Goal: Complete application form

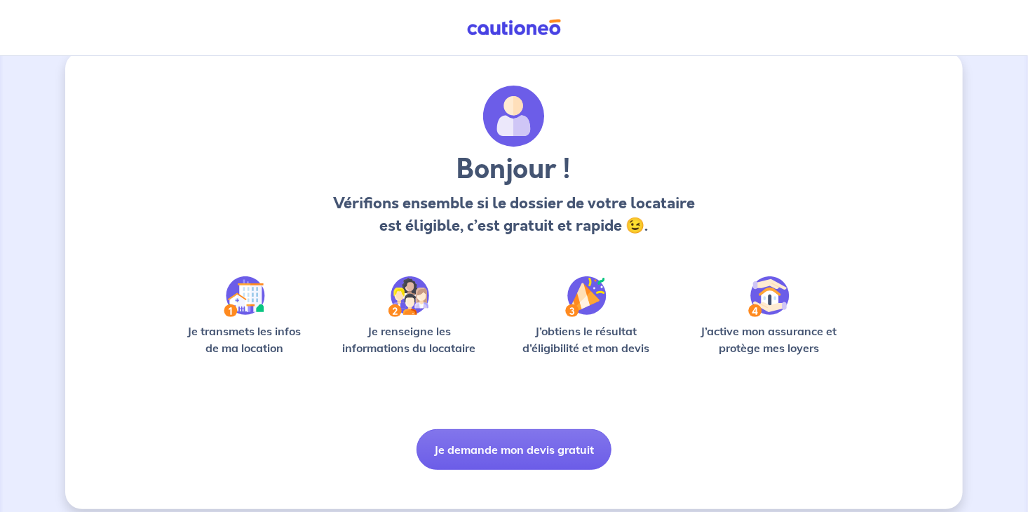
scroll to position [34, 0]
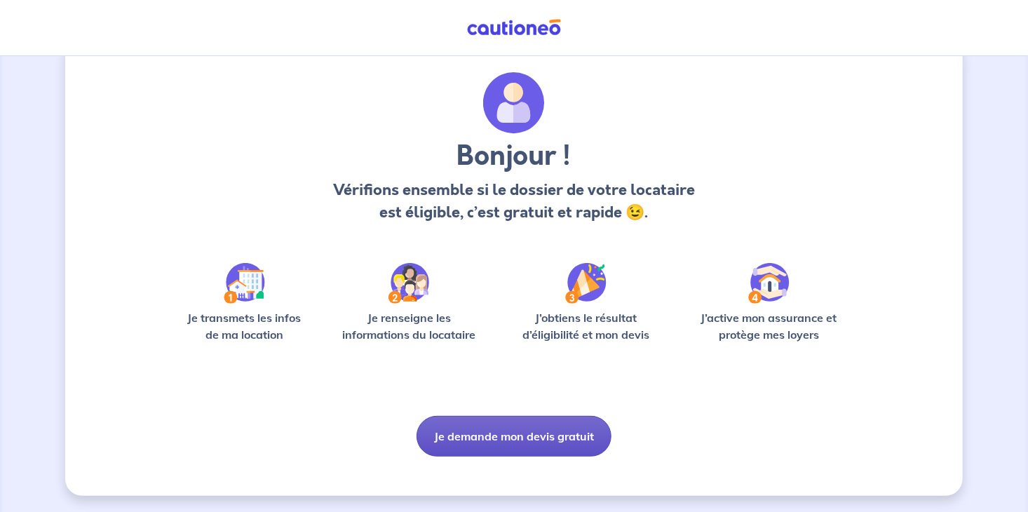
click at [523, 435] on button "Je demande mon devis gratuit" at bounding box center [514, 436] width 195 height 41
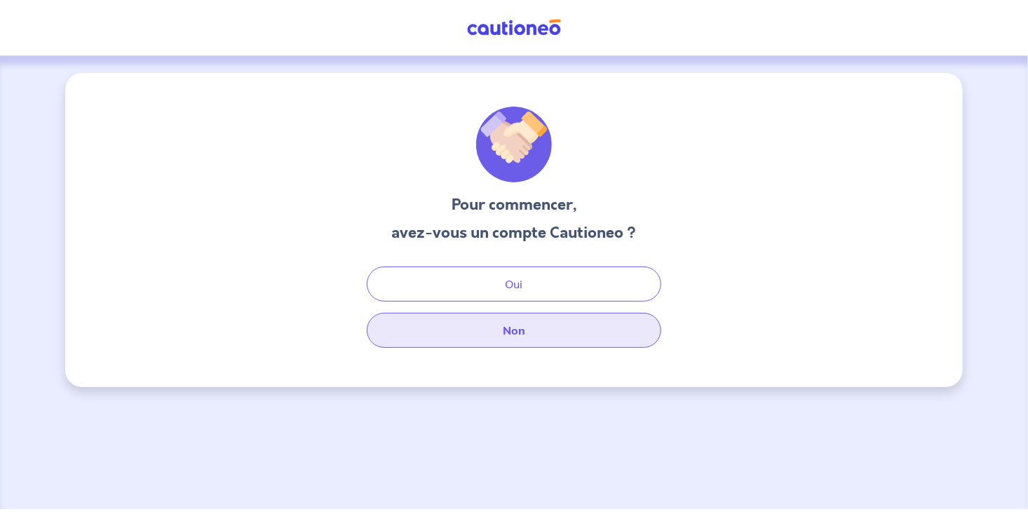
click at [492, 321] on button "Non" at bounding box center [514, 330] width 295 height 35
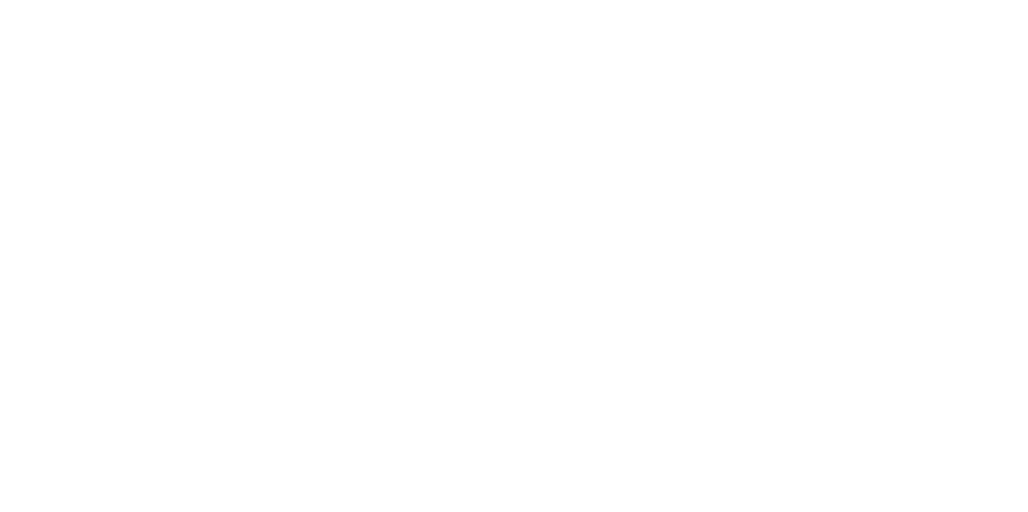
select select "FR"
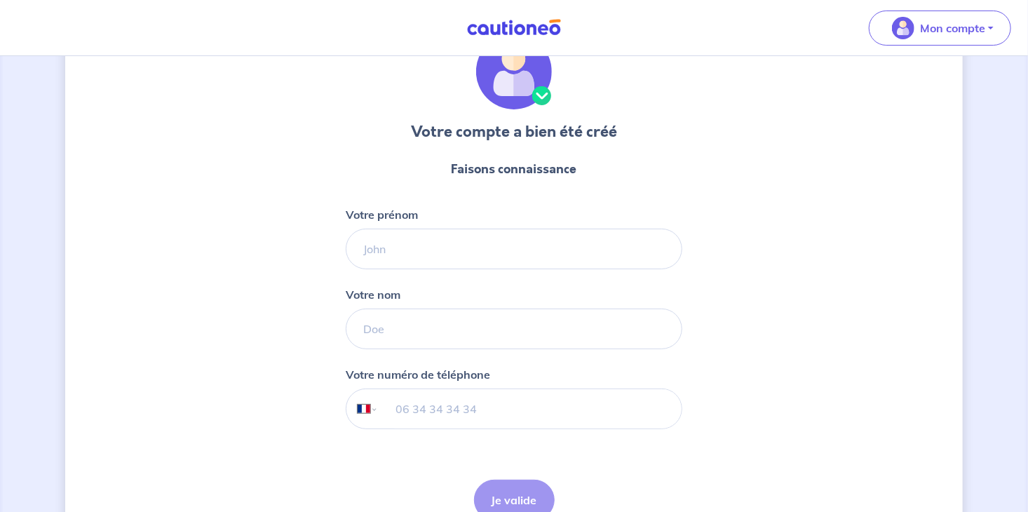
scroll to position [74, 0]
click at [391, 246] on input "Votre prénom" at bounding box center [514, 248] width 337 height 41
type input "Maryline"
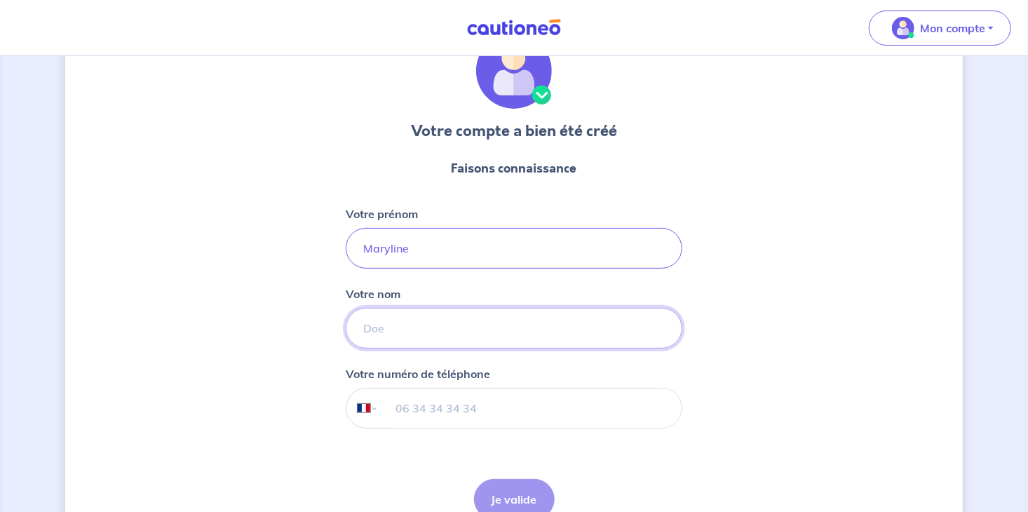
type input "JALLIER"
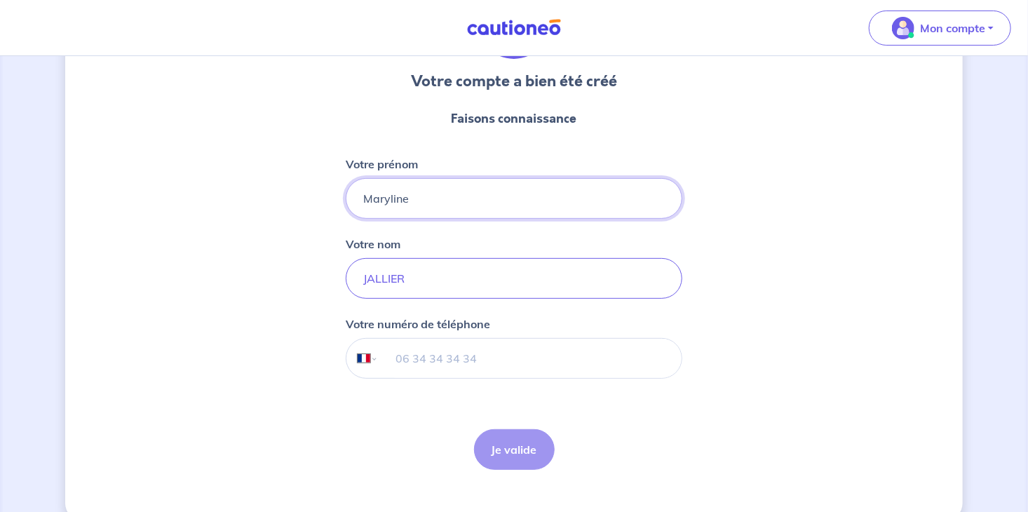
scroll to position [147, 0]
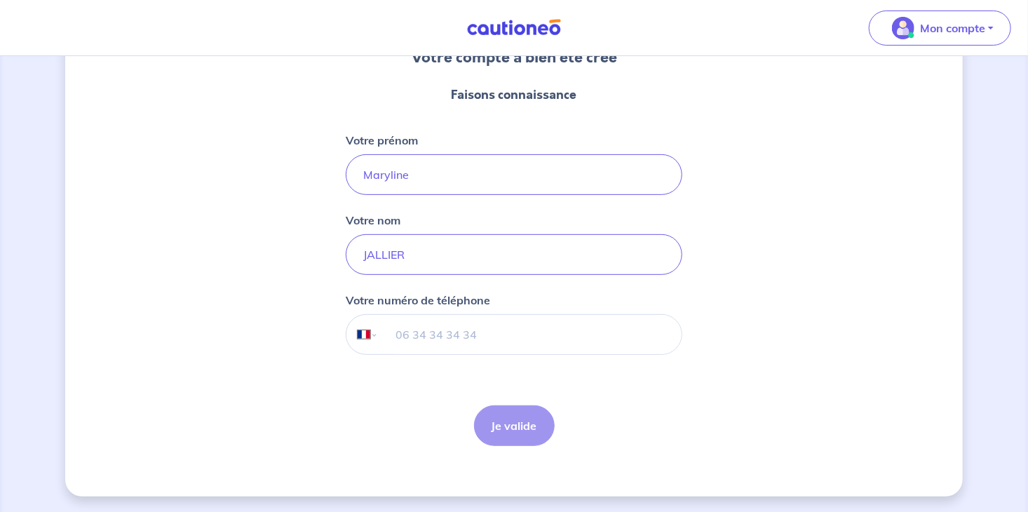
click at [415, 330] on input "tel" at bounding box center [530, 334] width 303 height 39
type input "06 47 37 87 40"
click at [523, 426] on button "Je valide" at bounding box center [514, 425] width 81 height 41
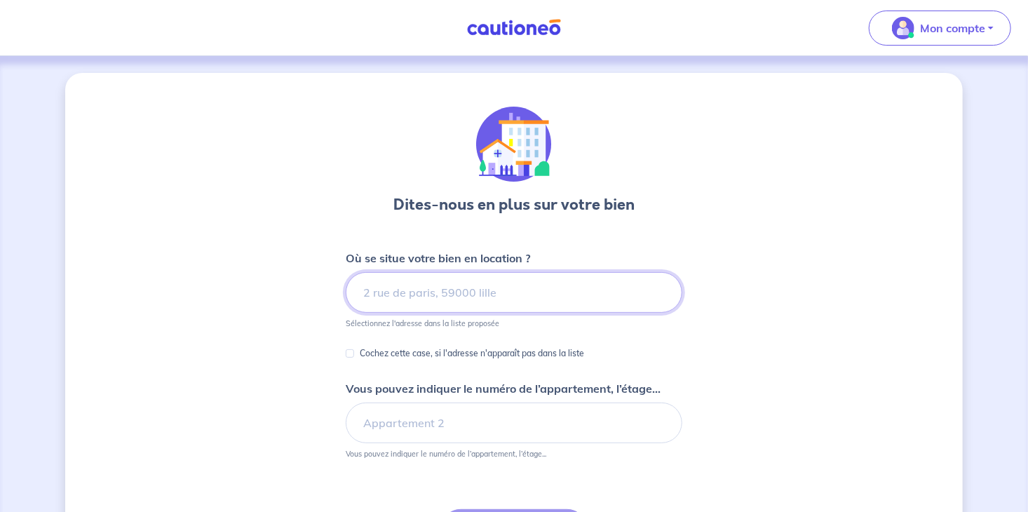
click at [425, 284] on input at bounding box center [514, 292] width 337 height 41
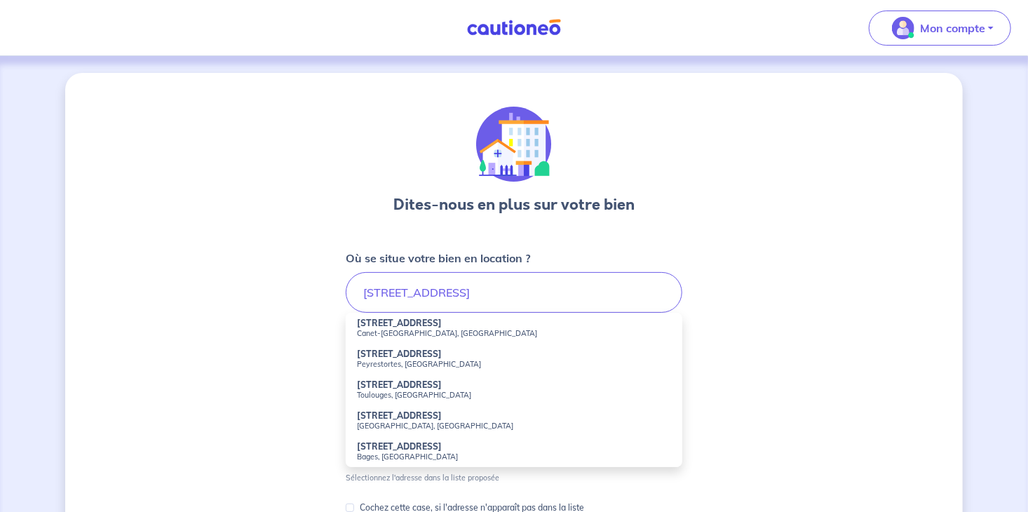
click at [415, 328] on small "Canet-[GEOGRAPHIC_DATA], [GEOGRAPHIC_DATA]" at bounding box center [514, 333] width 314 height 10
type input "[STREET_ADDRESS]"
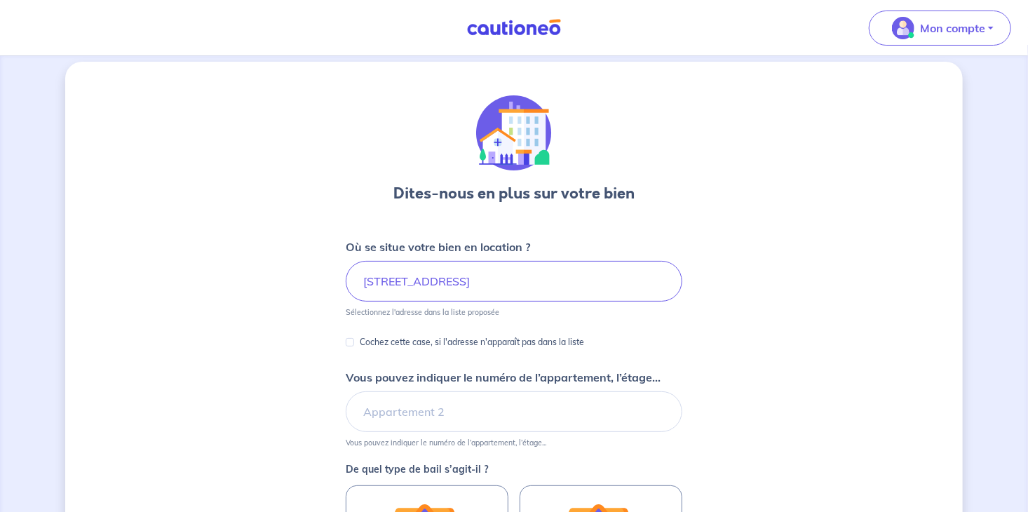
scroll to position [74, 0]
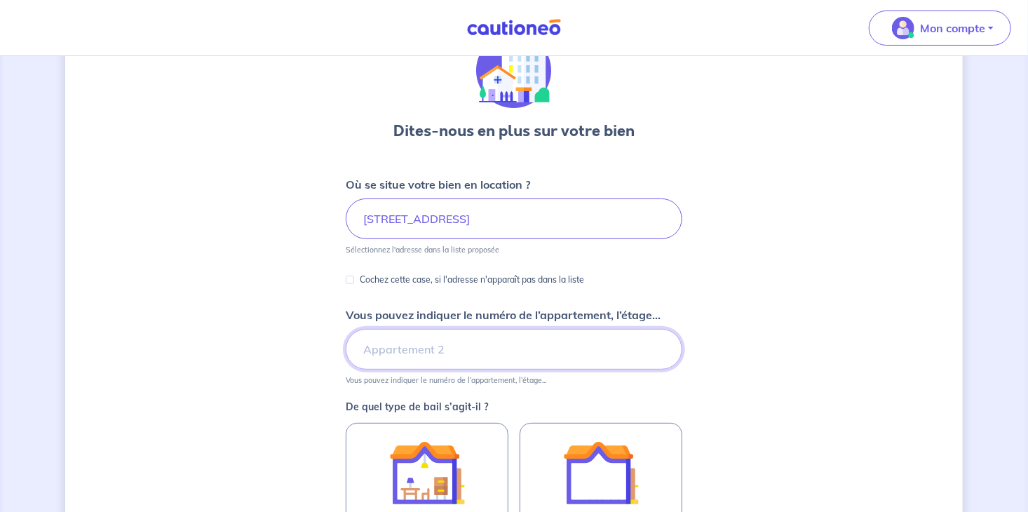
click at [419, 345] on input "Vous pouvez indiquer le numéro de l’appartement, l’étage..." at bounding box center [514, 349] width 337 height 41
drag, startPoint x: 453, startPoint y: 348, endPoint x: 397, endPoint y: 338, distance: 57.0
click at [397, 338] on input "Les GLYCINNES" at bounding box center [514, 349] width 337 height 41
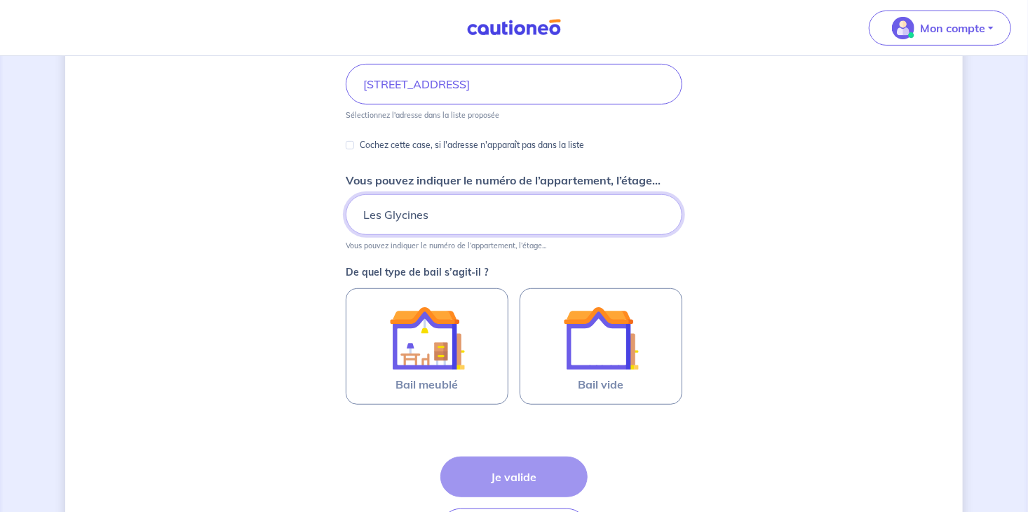
scroll to position [222, 0]
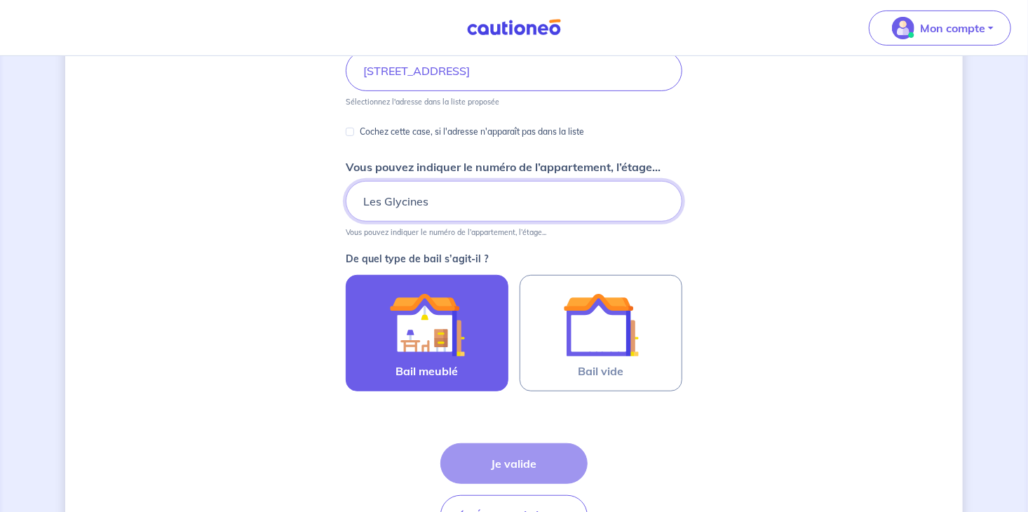
type input "Les Glycines"
click at [467, 304] on div at bounding box center [427, 325] width 128 height 76
click at [0, 0] on input "Bail meublé" at bounding box center [0, 0] width 0 height 0
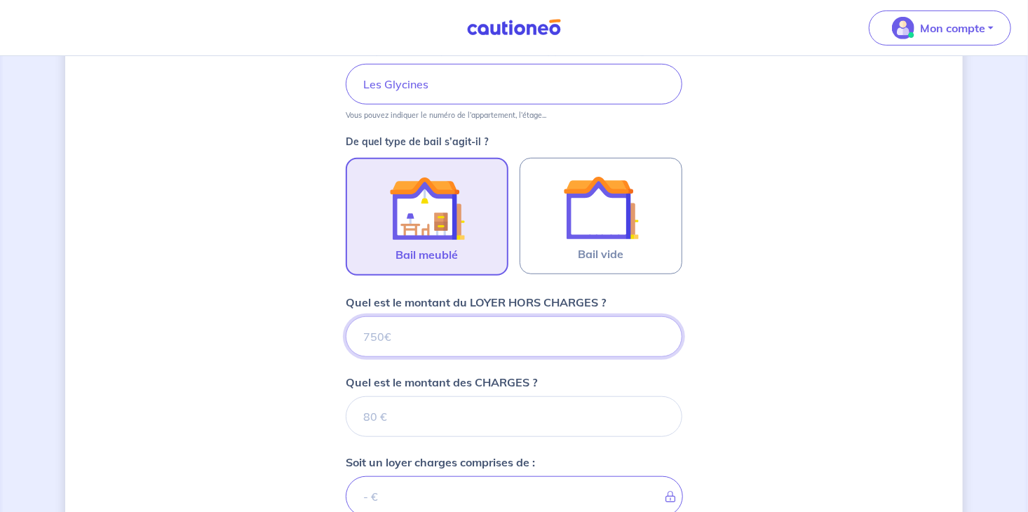
scroll to position [363, 0]
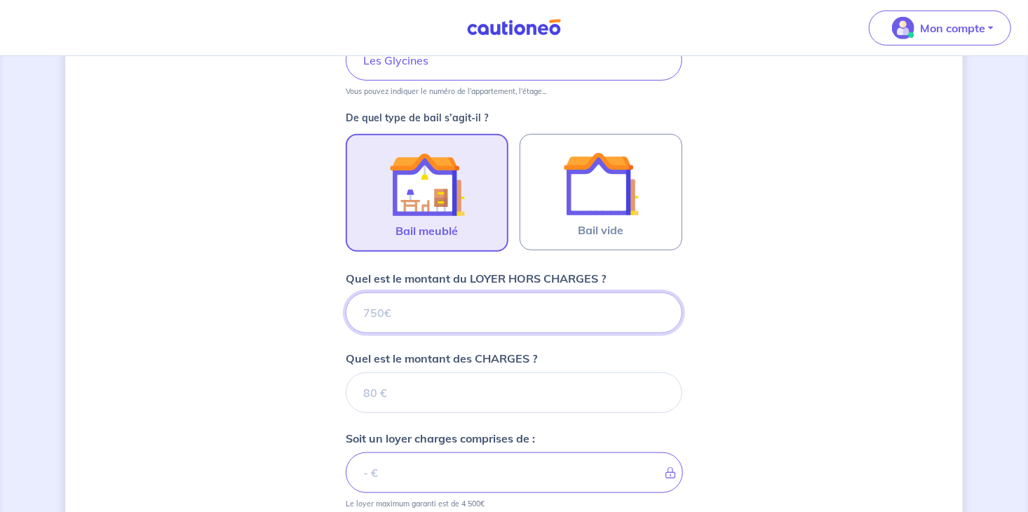
click at [466, 304] on input "Quel est le montant du LOYER HORS CHARGES ?" at bounding box center [514, 313] width 337 height 41
type input "520"
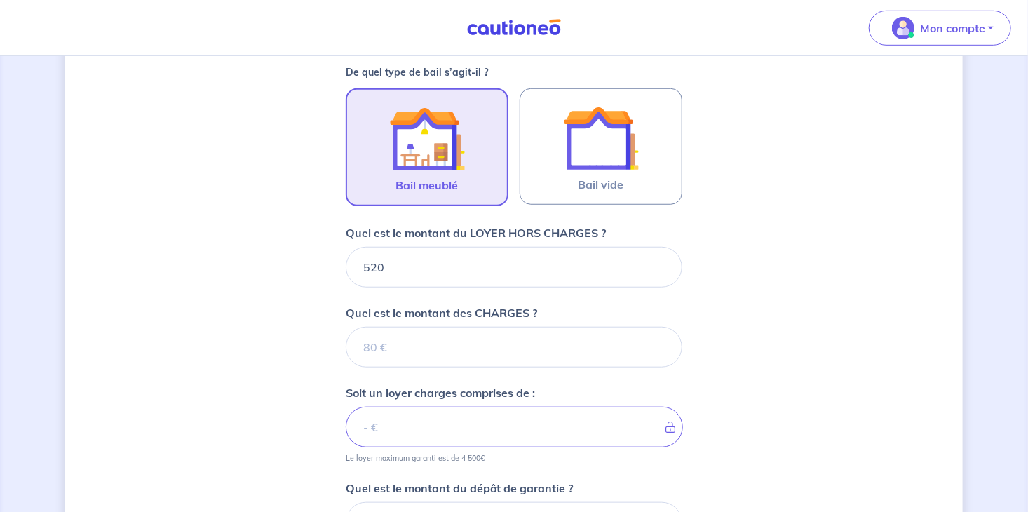
scroll to position [437, 0]
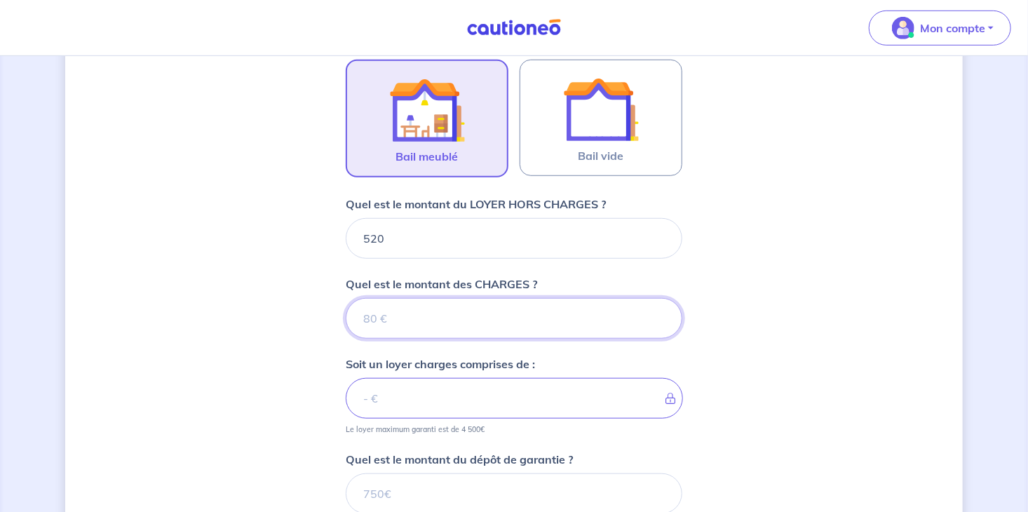
click at [401, 320] on input "Quel est le montant des CHARGES ?" at bounding box center [514, 318] width 337 height 41
type input "30"
type input "550"
type input "30"
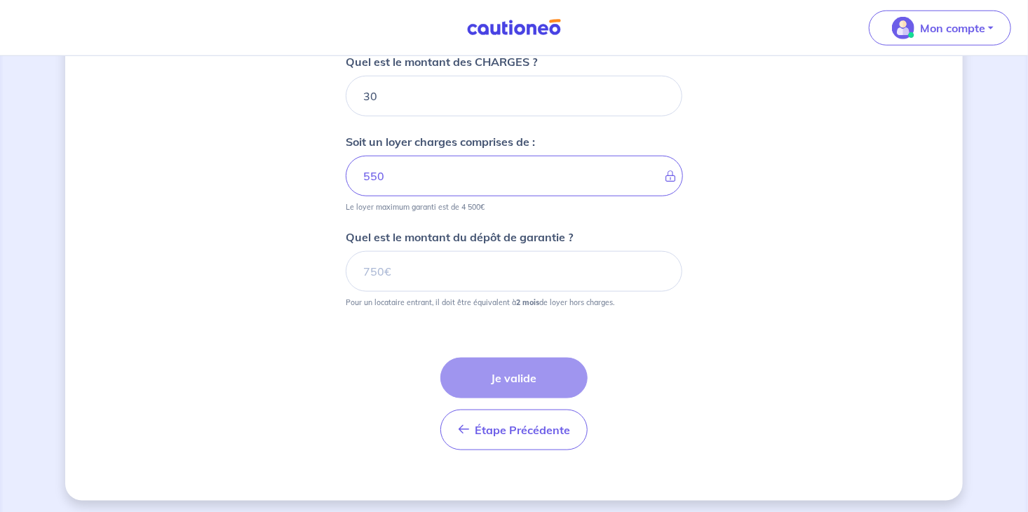
scroll to position [662, 0]
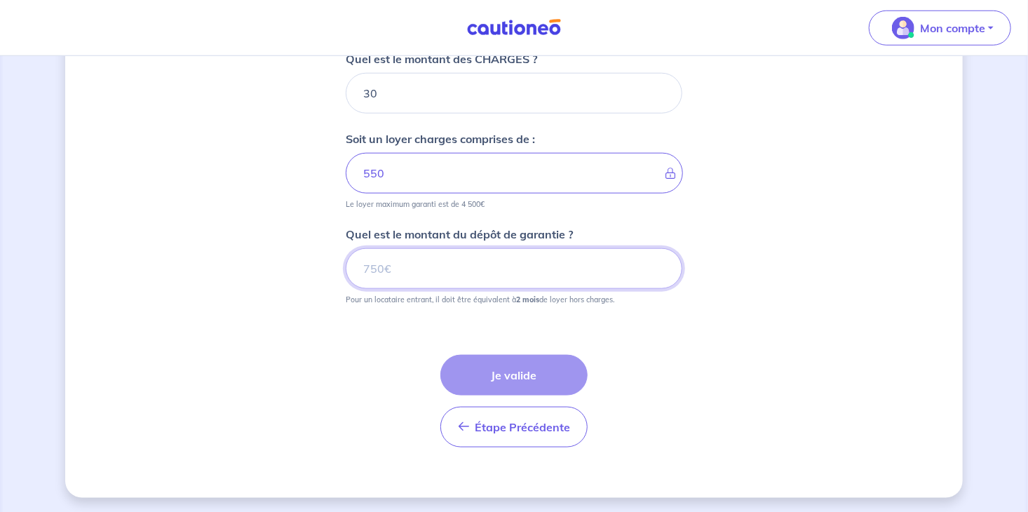
click at [401, 269] on input "Quel est le montant du dépôt de garantie ?" at bounding box center [514, 268] width 337 height 41
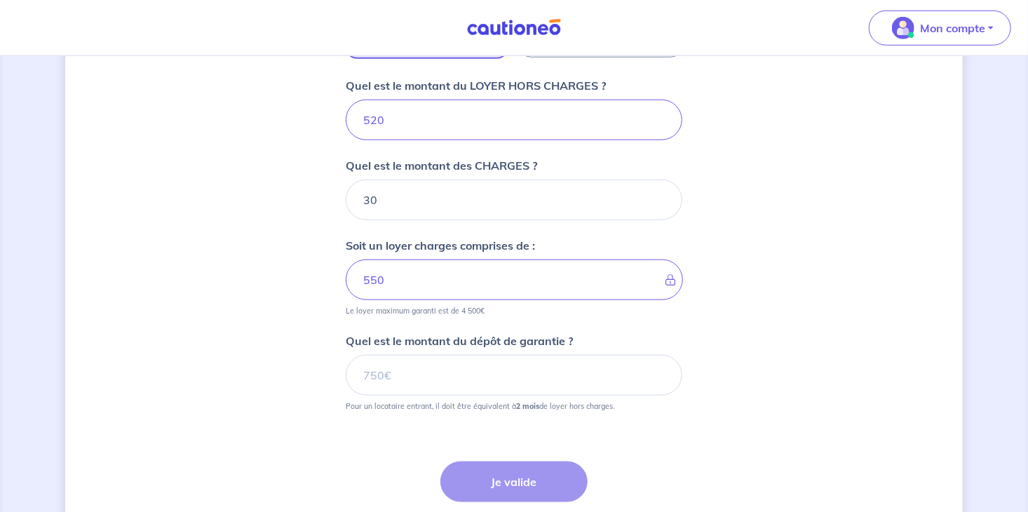
scroll to position [513, 0]
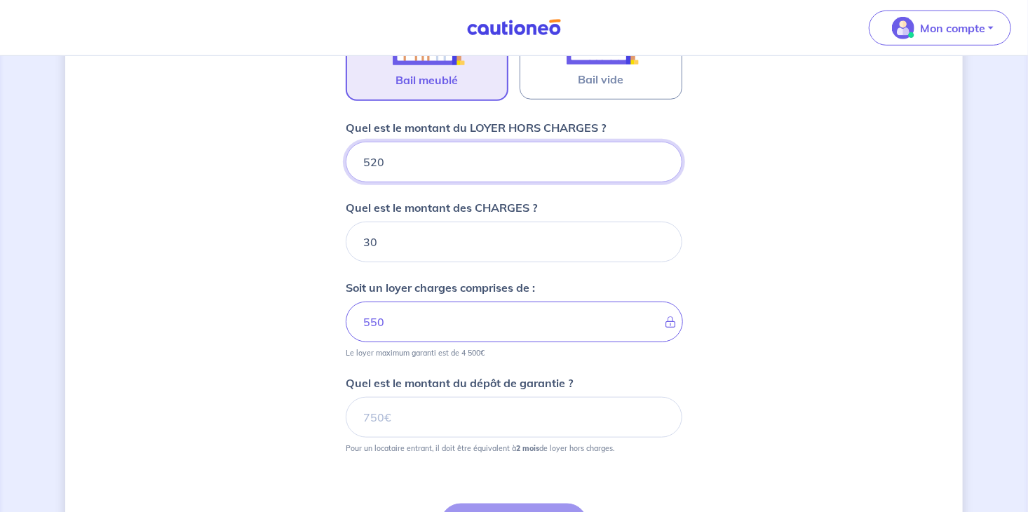
click at [379, 164] on input "520" at bounding box center [514, 162] width 337 height 41
type input "50"
type input "80"
type input "530"
type input "560"
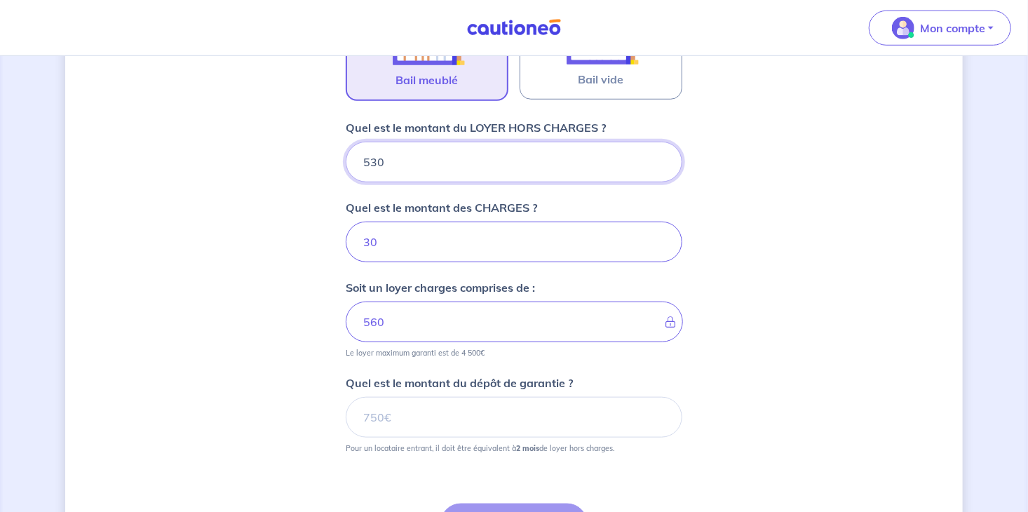
type input "530"
click at [373, 236] on input "30" at bounding box center [514, 242] width 337 height 41
type input "0"
type input "530"
type input "20"
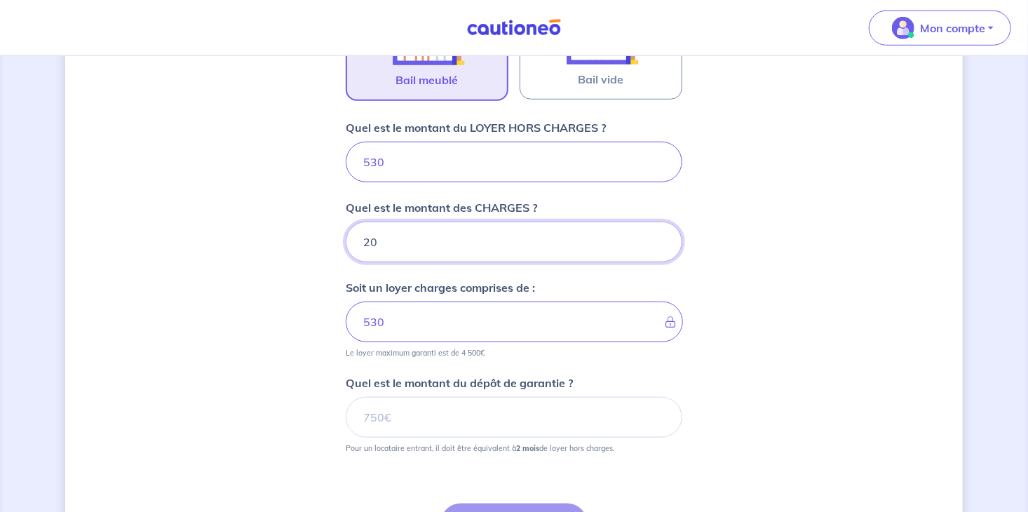
type input "550"
type input "20"
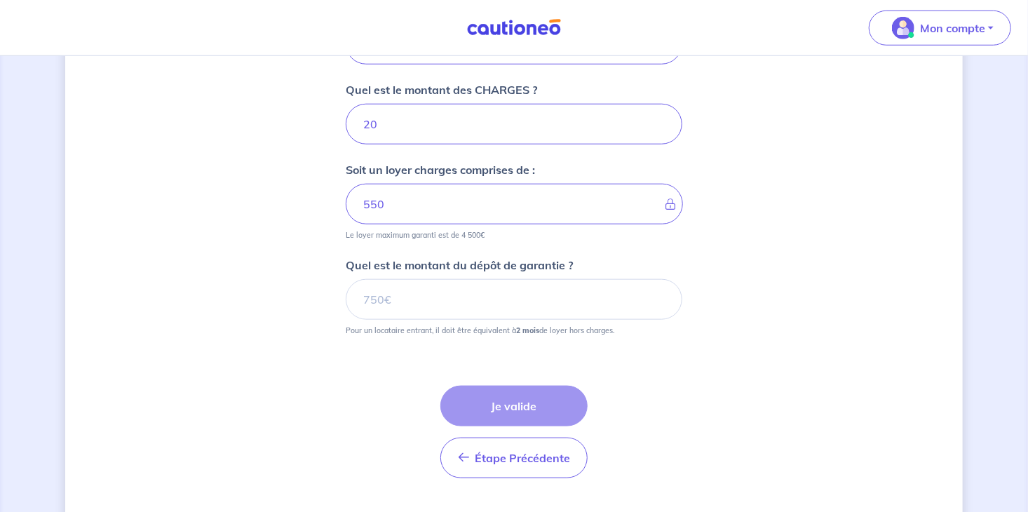
scroll to position [662, 0]
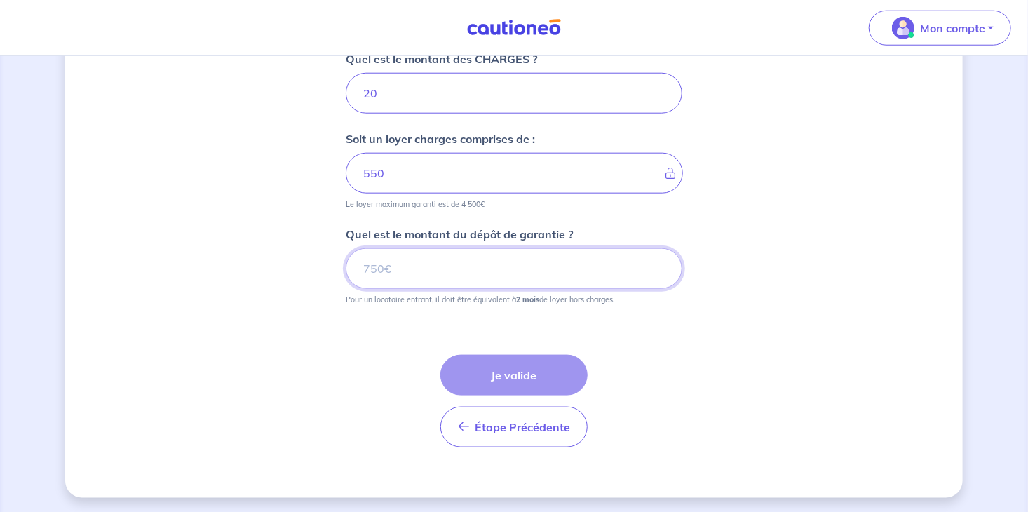
click at [442, 269] on input "Quel est le montant du dépôt de garantie ?" at bounding box center [514, 268] width 337 height 41
type input "1060"
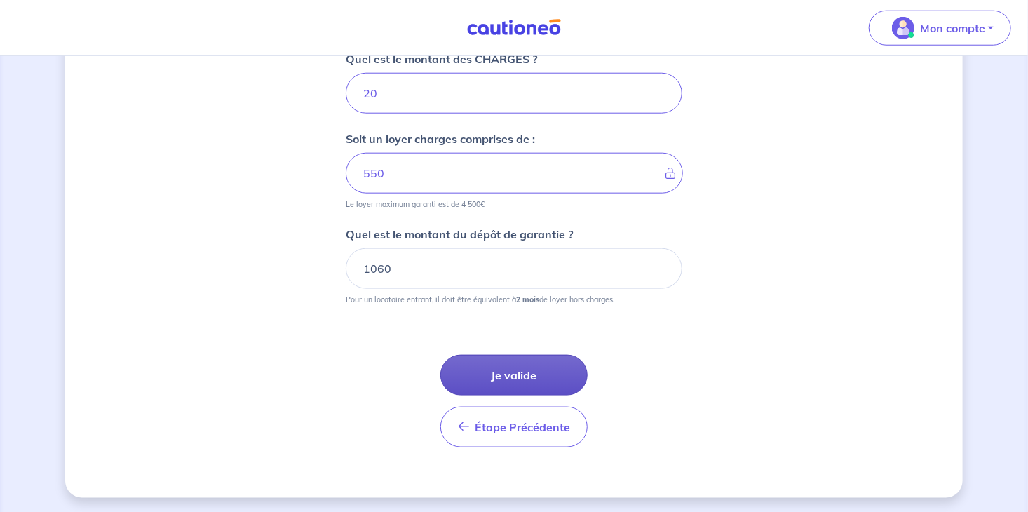
click at [511, 367] on button "Je valide" at bounding box center [514, 375] width 147 height 41
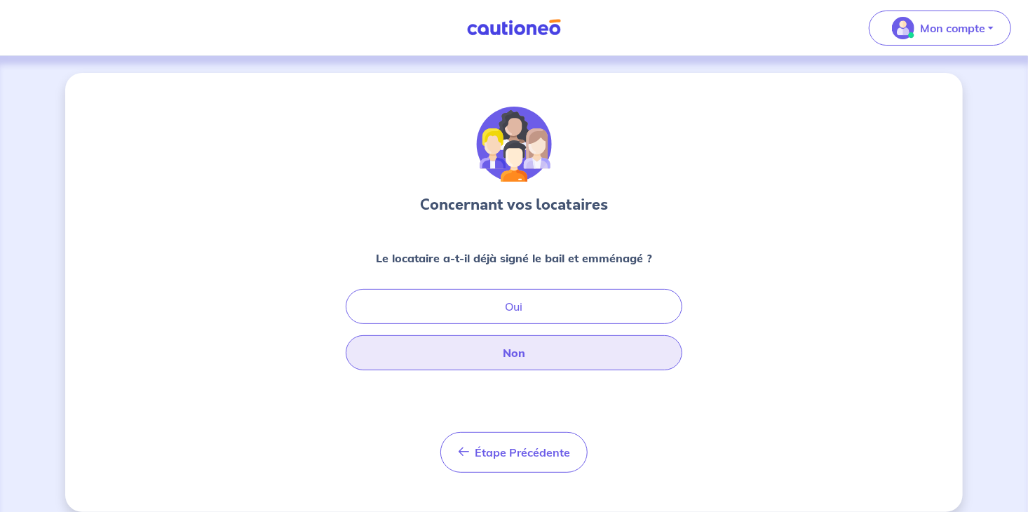
click at [520, 347] on button "Non" at bounding box center [514, 352] width 337 height 35
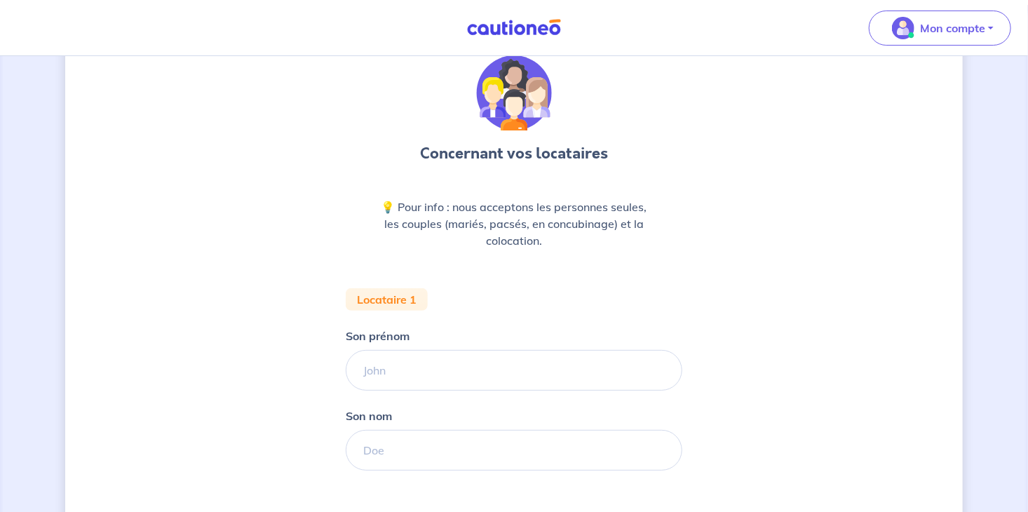
scroll to position [74, 0]
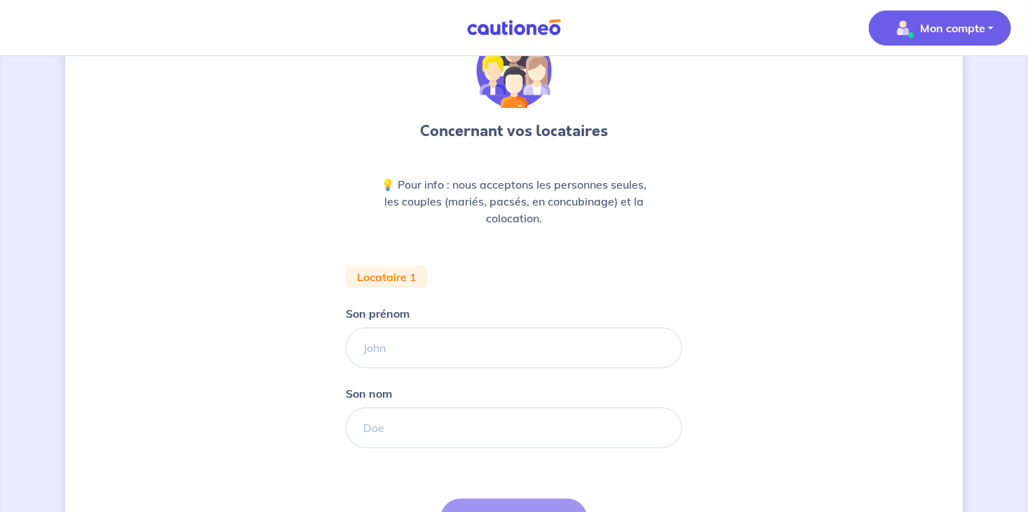
click at [945, 32] on p "Mon compte" at bounding box center [952, 28] width 65 height 17
click at [954, 88] on link "Mes informations" at bounding box center [926, 87] width 113 height 22
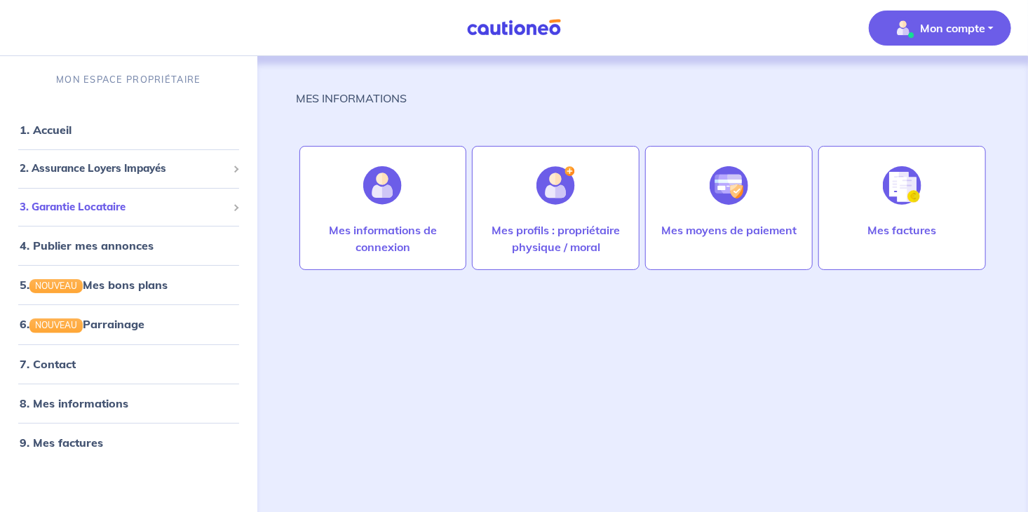
click at [32, 208] on span "3. Garantie Locataire" at bounding box center [124, 207] width 208 height 16
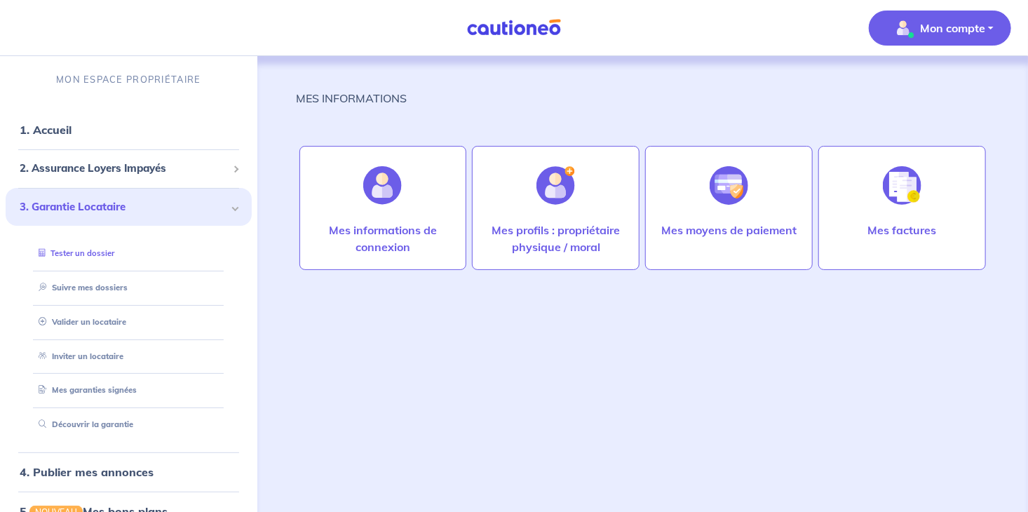
click at [91, 251] on link "Tester un dossier" at bounding box center [73, 253] width 81 height 10
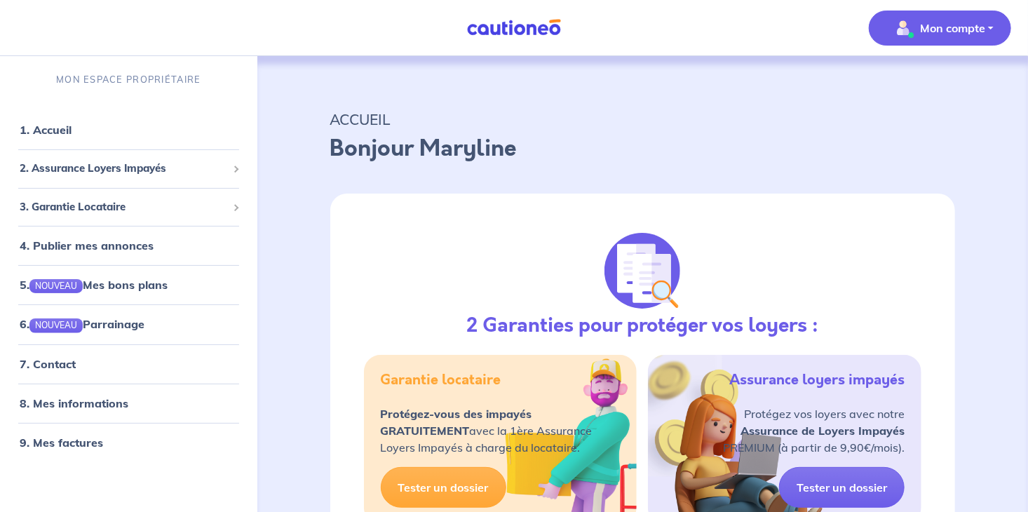
click at [918, 32] on span "Mon compte" at bounding box center [936, 28] width 99 height 22
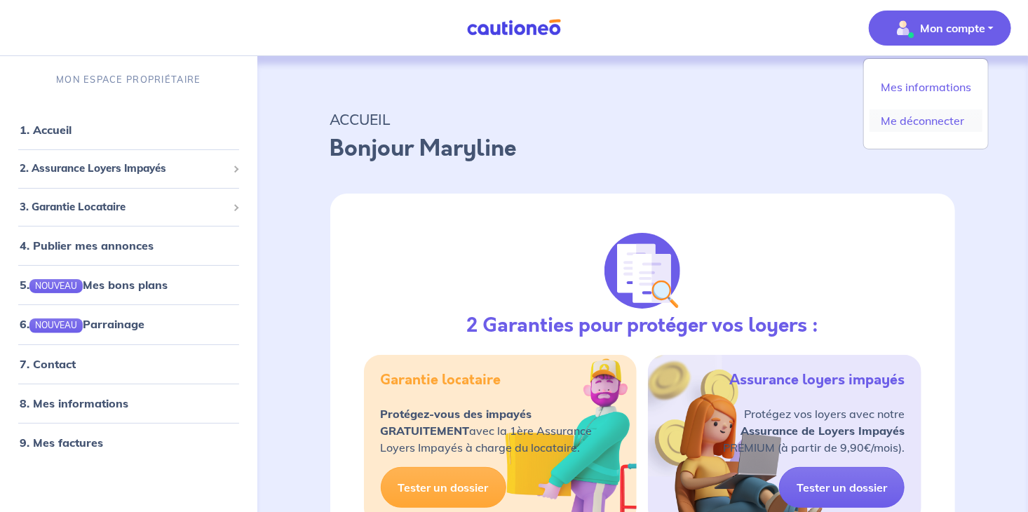
click at [930, 121] on link "Me déconnecter" at bounding box center [926, 120] width 113 height 22
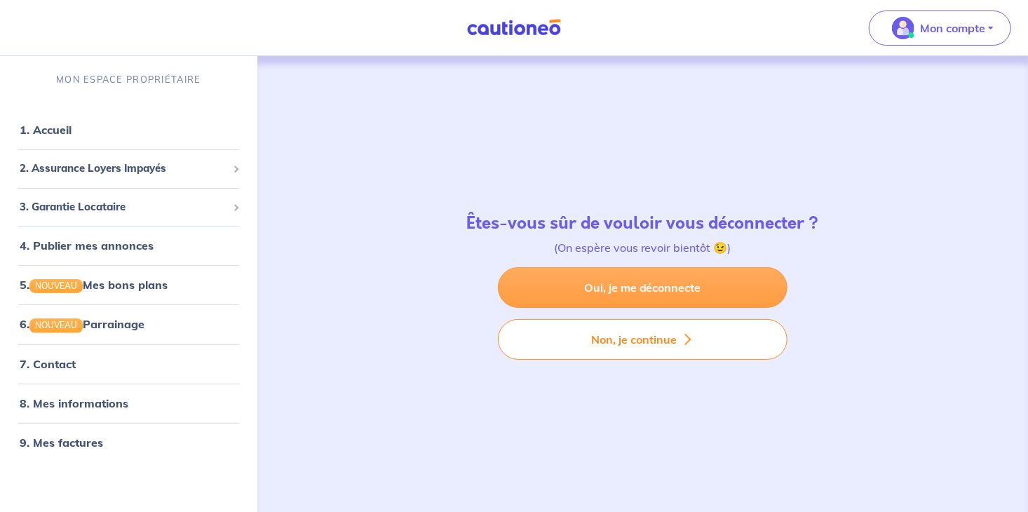
click at [640, 276] on link "Oui, je me déconnecte" at bounding box center [643, 287] width 290 height 41
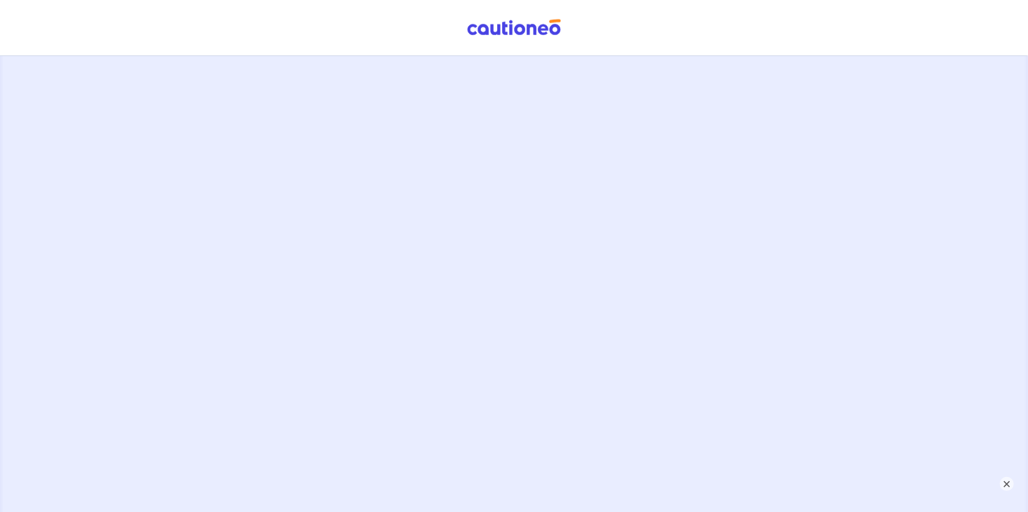
scroll to position [215, 0]
